Goal: Transaction & Acquisition: Subscribe to service/newsletter

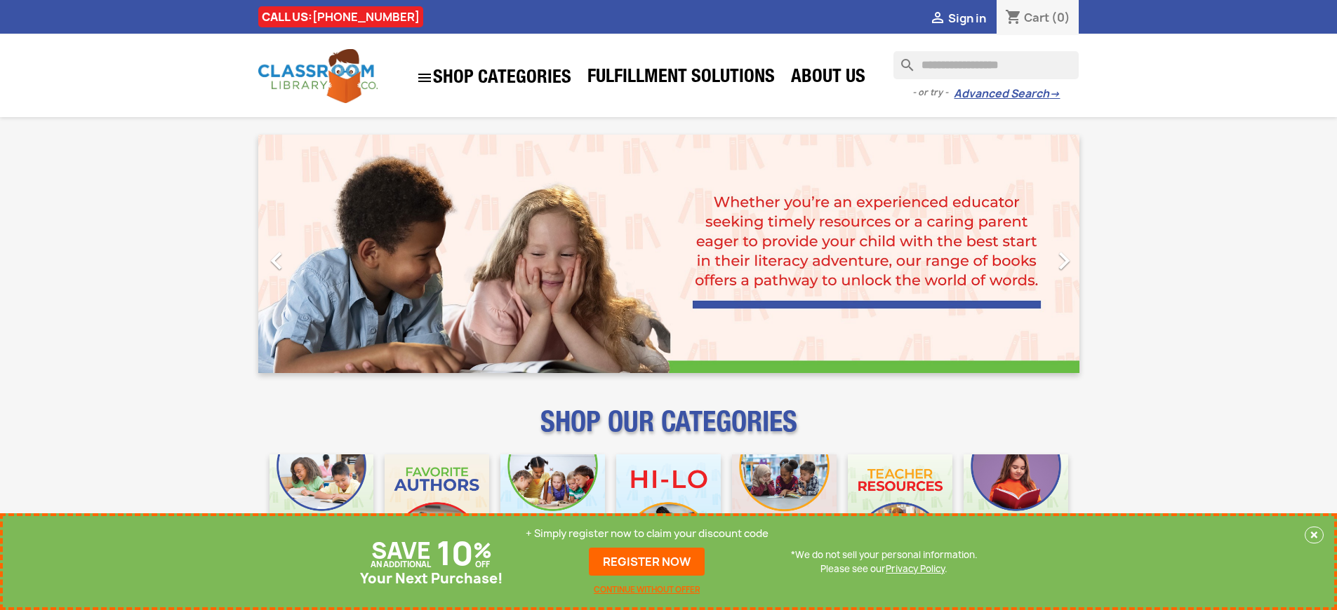
click at [647, 534] on p "+ Simply register now to claim your discount code" at bounding box center [647, 534] width 243 height 14
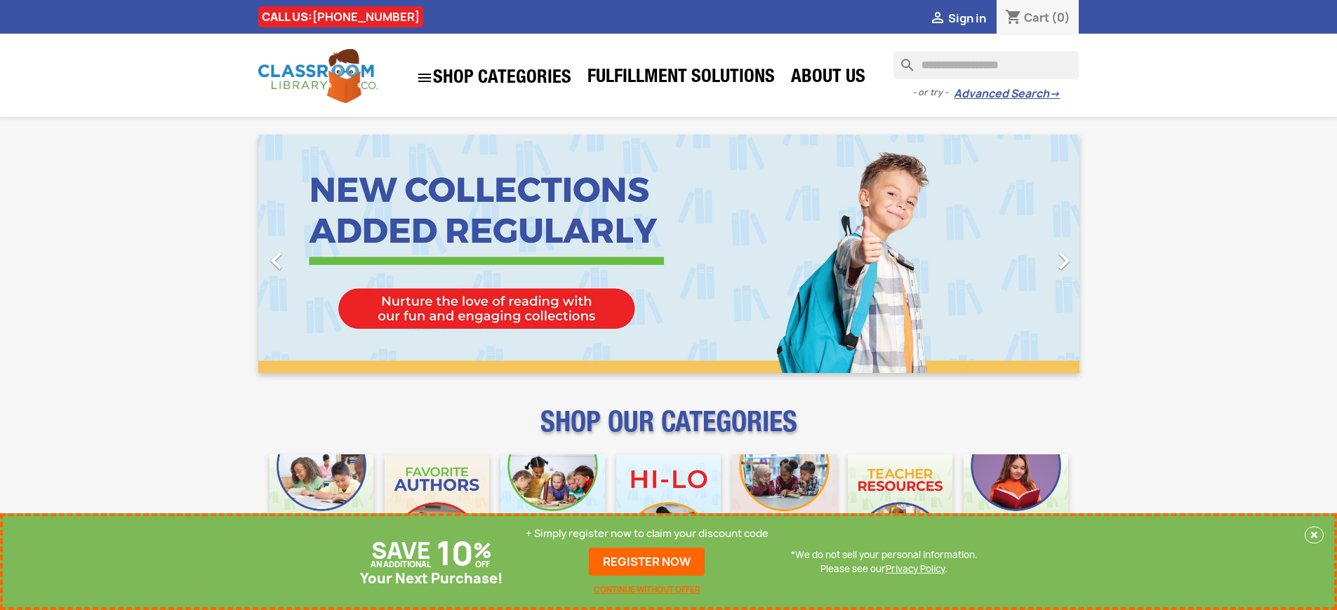
click at [647, 534] on p "+ Simply register now to claim your discount code" at bounding box center [647, 534] width 243 height 14
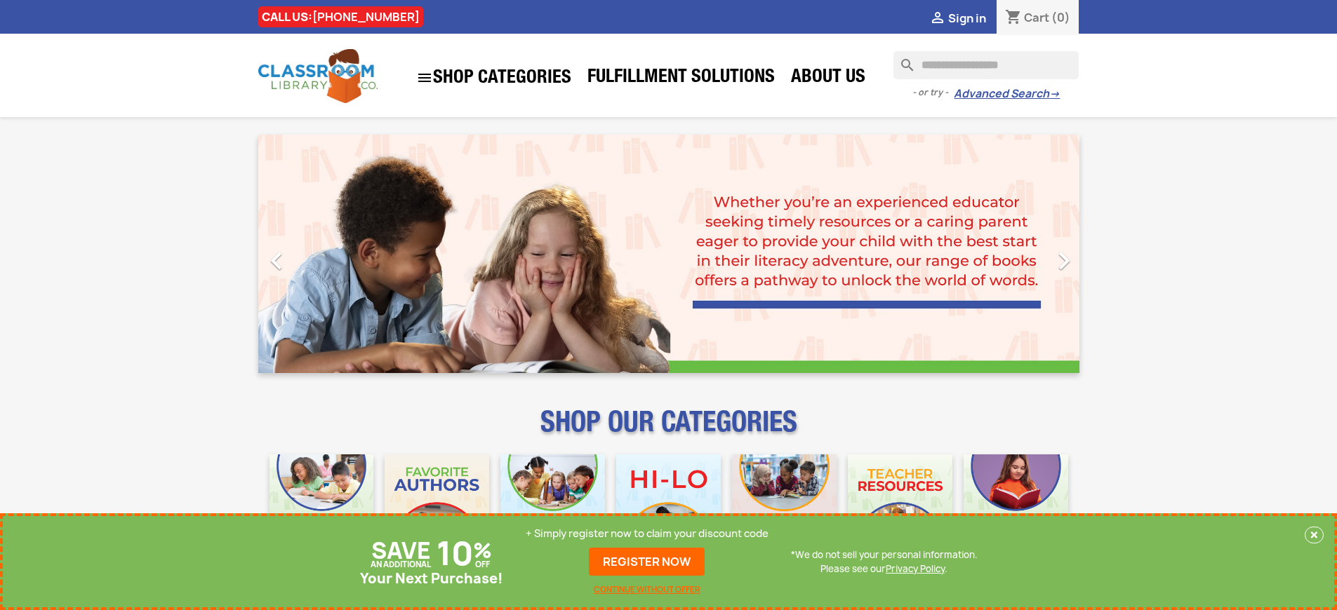
click at [647, 534] on p "+ Simply register now to claim your discount code" at bounding box center [647, 534] width 243 height 14
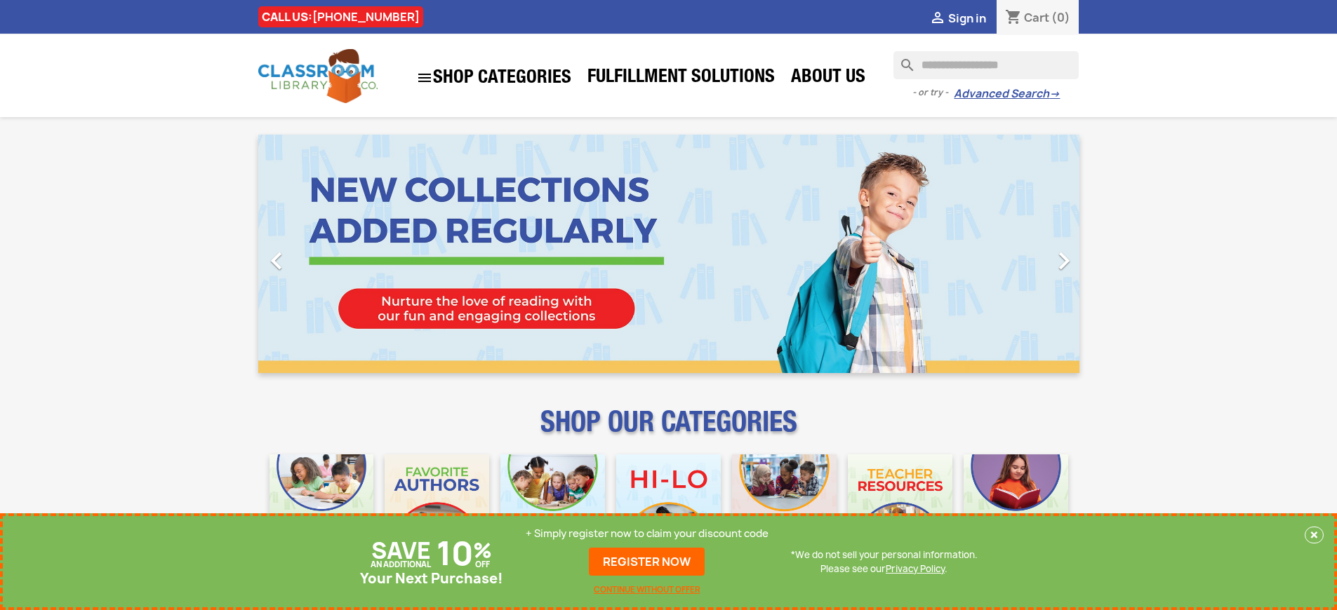
click at [647, 534] on p "+ Simply register now to claim your discount code" at bounding box center [647, 534] width 243 height 14
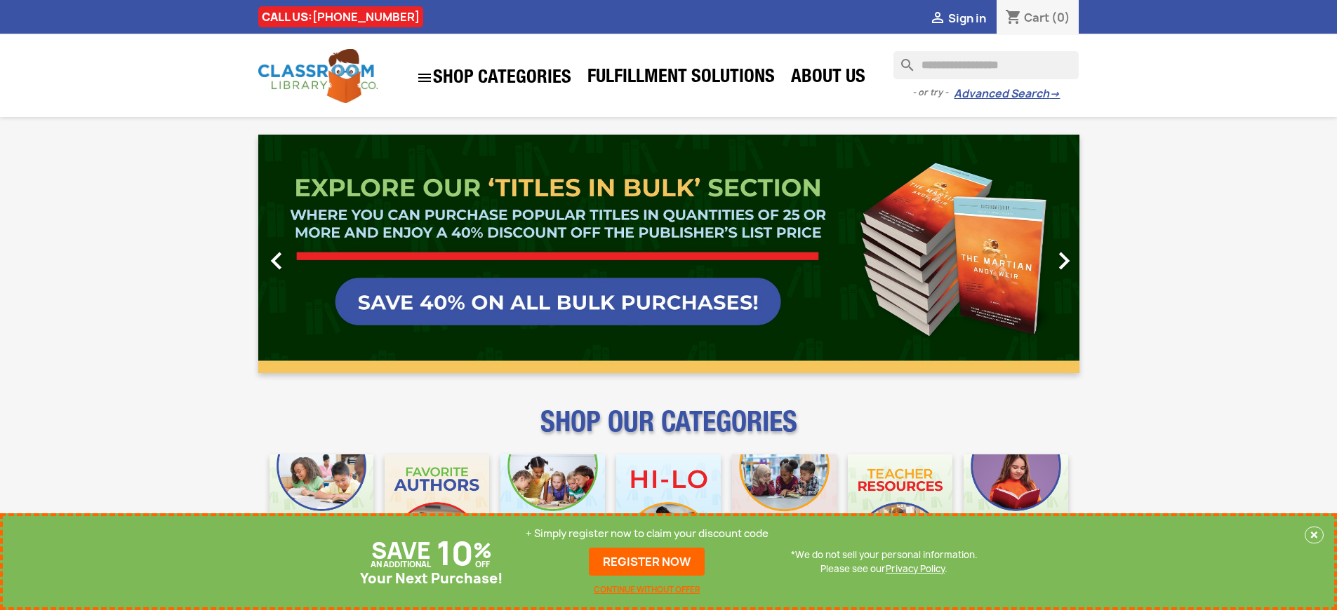
click at [647, 534] on p "+ Simply register now to claim your discount code" at bounding box center [647, 534] width 243 height 14
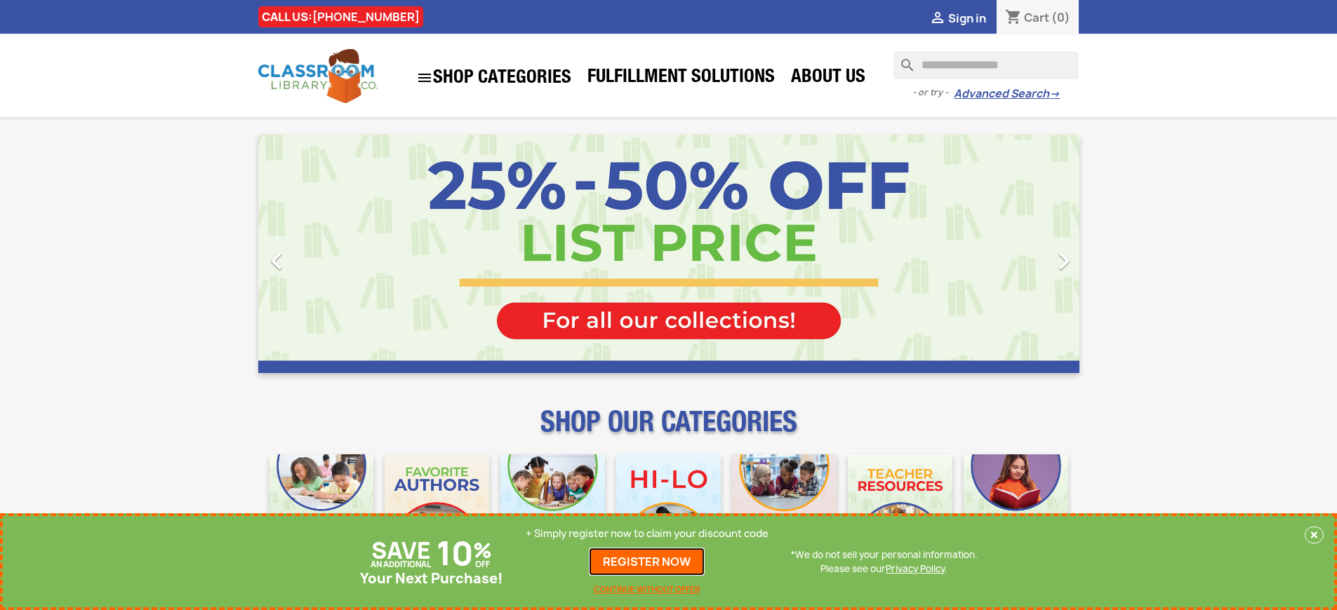
click at [647, 562] on link "REGISTER NOW" at bounding box center [647, 562] width 116 height 28
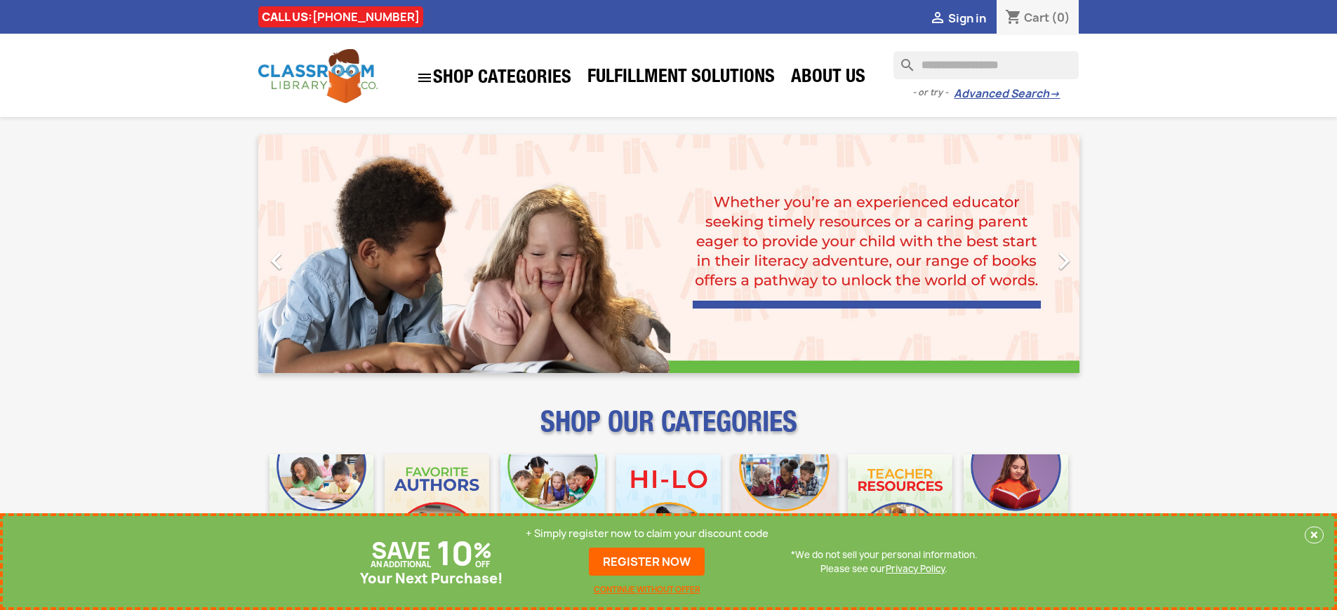
click at [647, 534] on p "+ Simply register now to claim your discount code" at bounding box center [647, 534] width 243 height 14
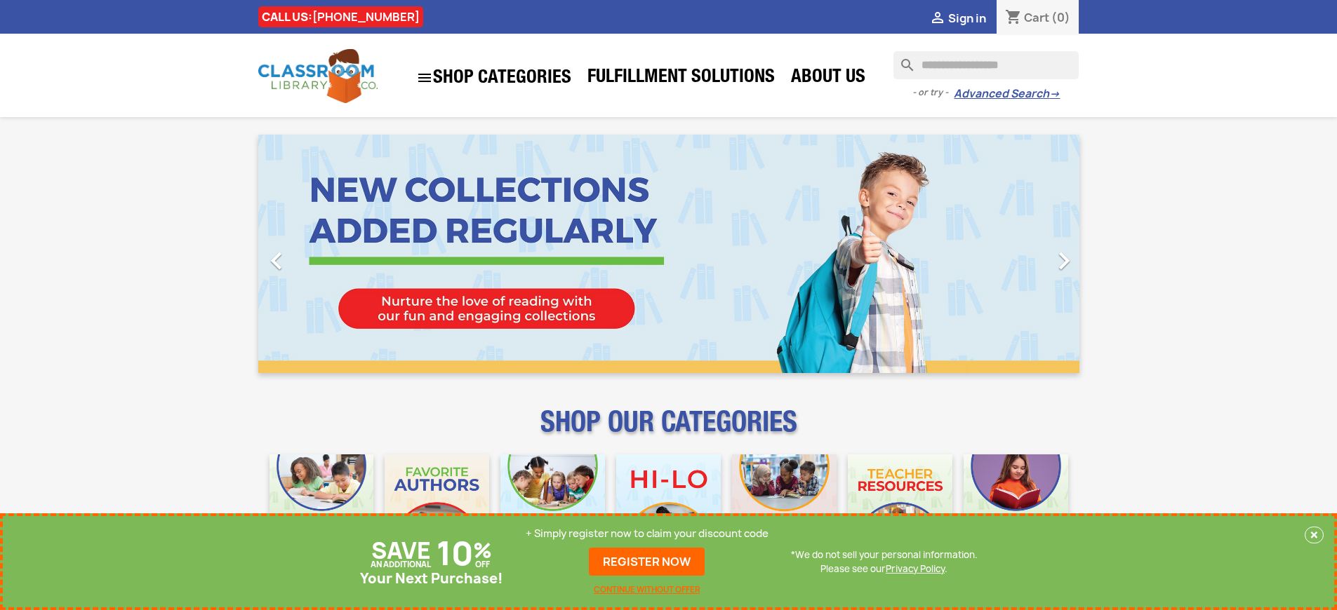
click at [647, 534] on p "+ Simply register now to claim your discount code" at bounding box center [647, 534] width 243 height 14
click at [647, 562] on link "REGISTER NOW" at bounding box center [647, 562] width 116 height 28
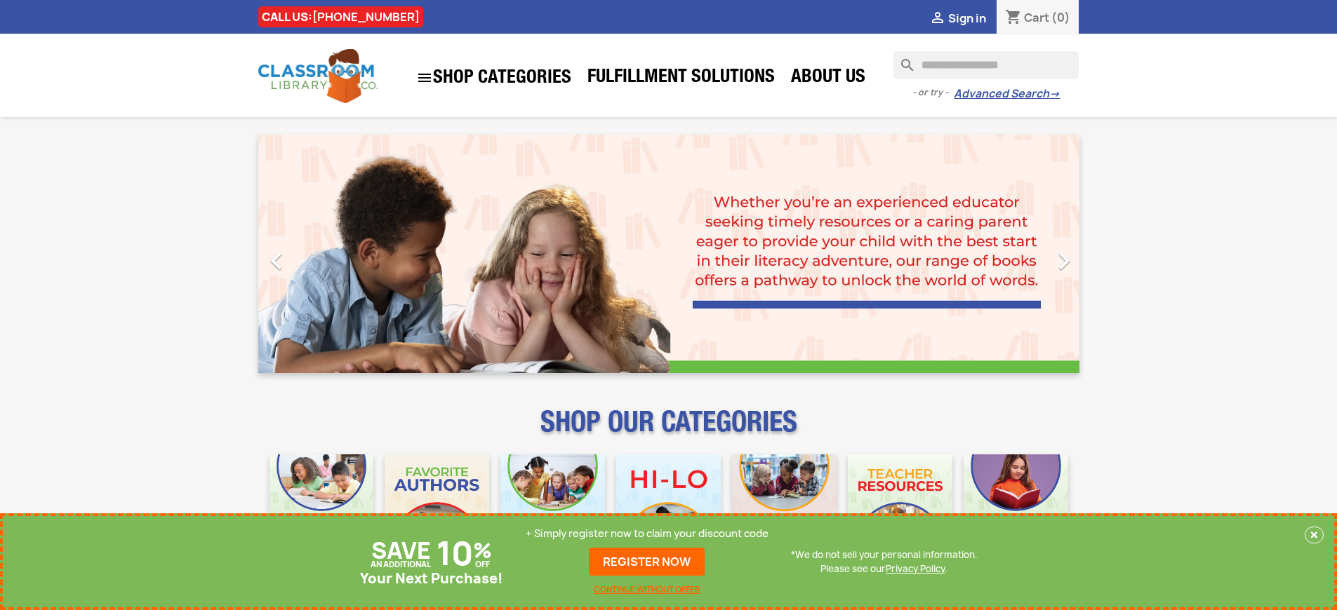
click at [647, 534] on p "+ Simply register now to claim your discount code" at bounding box center [647, 534] width 243 height 14
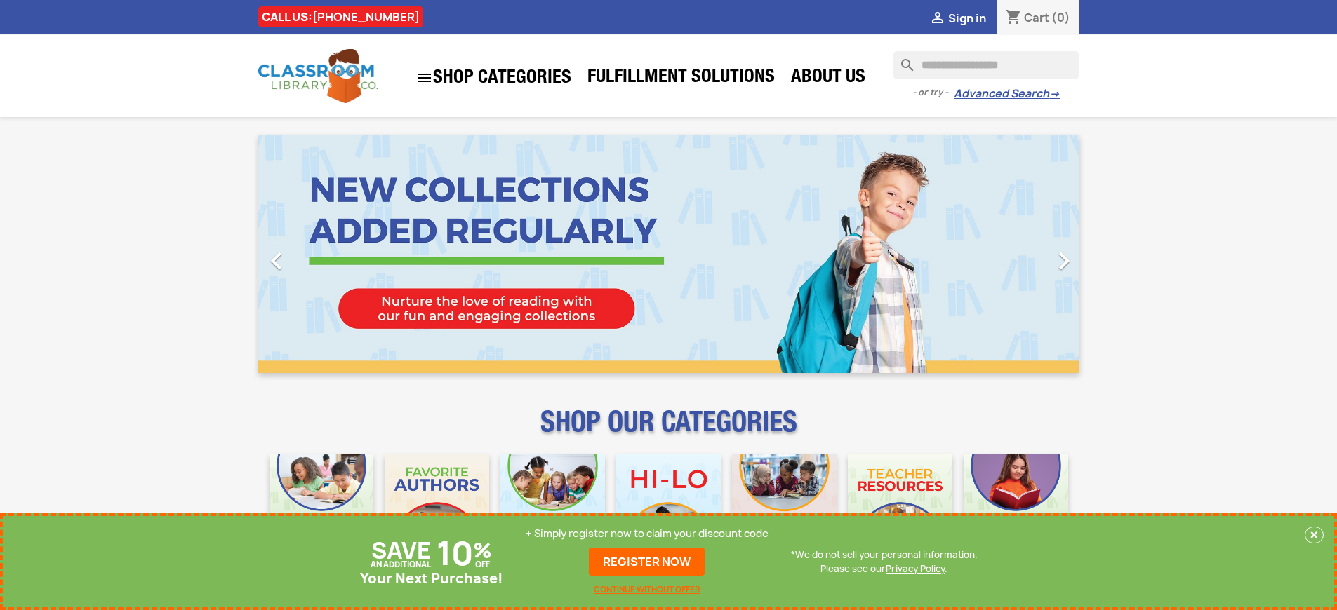
click at [647, 534] on p "+ Simply register now to claim your discount code" at bounding box center [647, 534] width 243 height 14
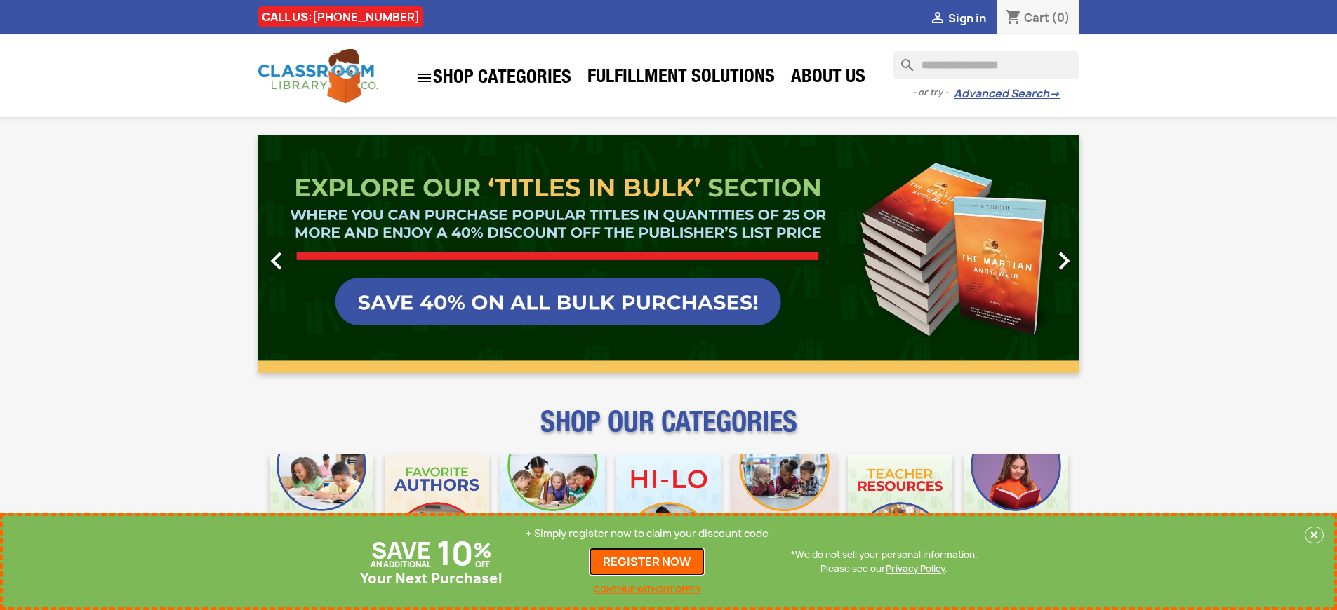
click at [647, 562] on link "REGISTER NOW" at bounding box center [647, 562] width 116 height 28
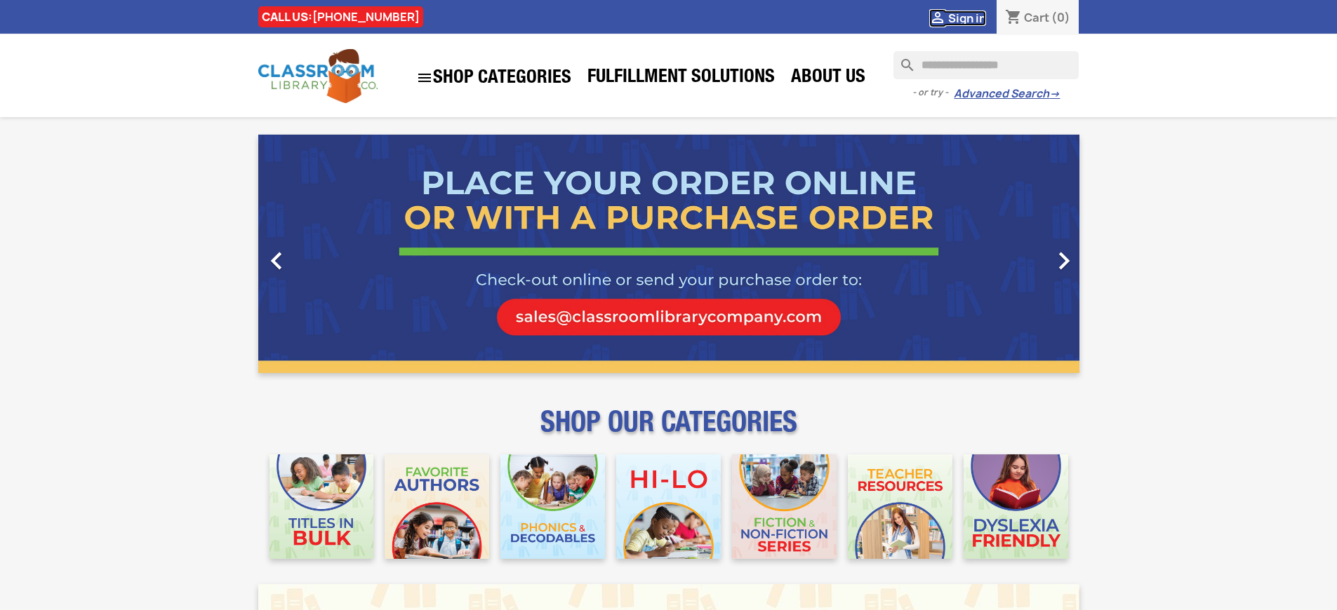
click at [966, 18] on span "Sign in" at bounding box center [967, 18] width 38 height 15
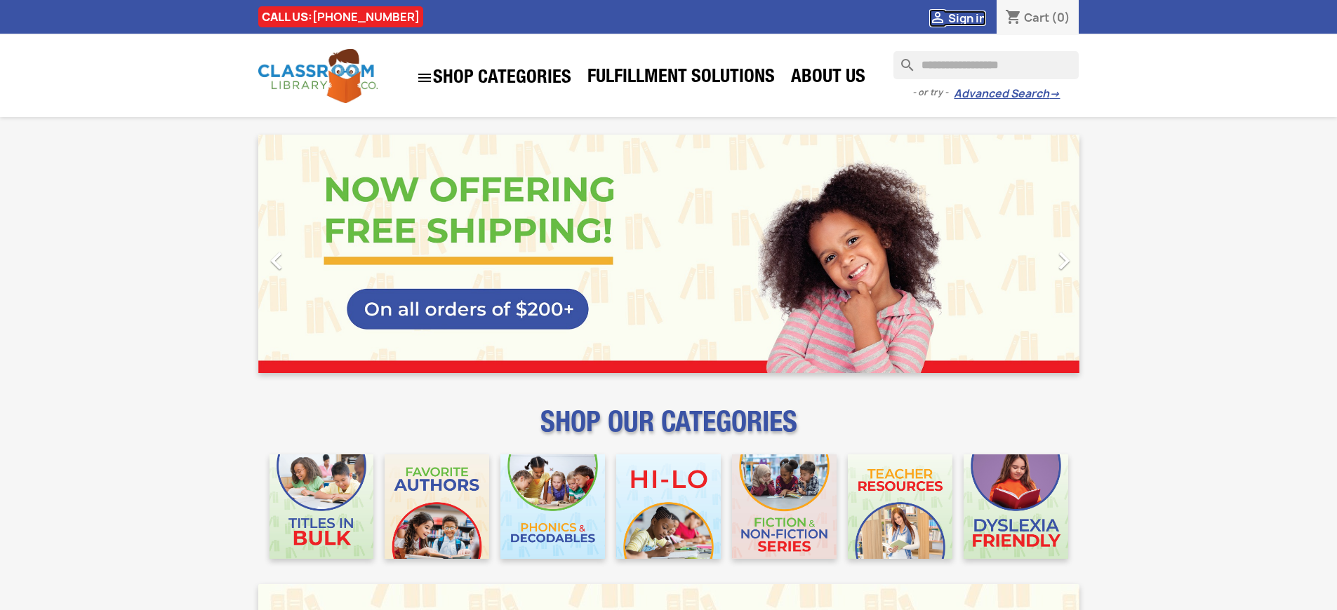
click at [966, 18] on span "Sign in" at bounding box center [967, 18] width 38 height 15
